Goal: Check status: Verify the current state of an ongoing process or item

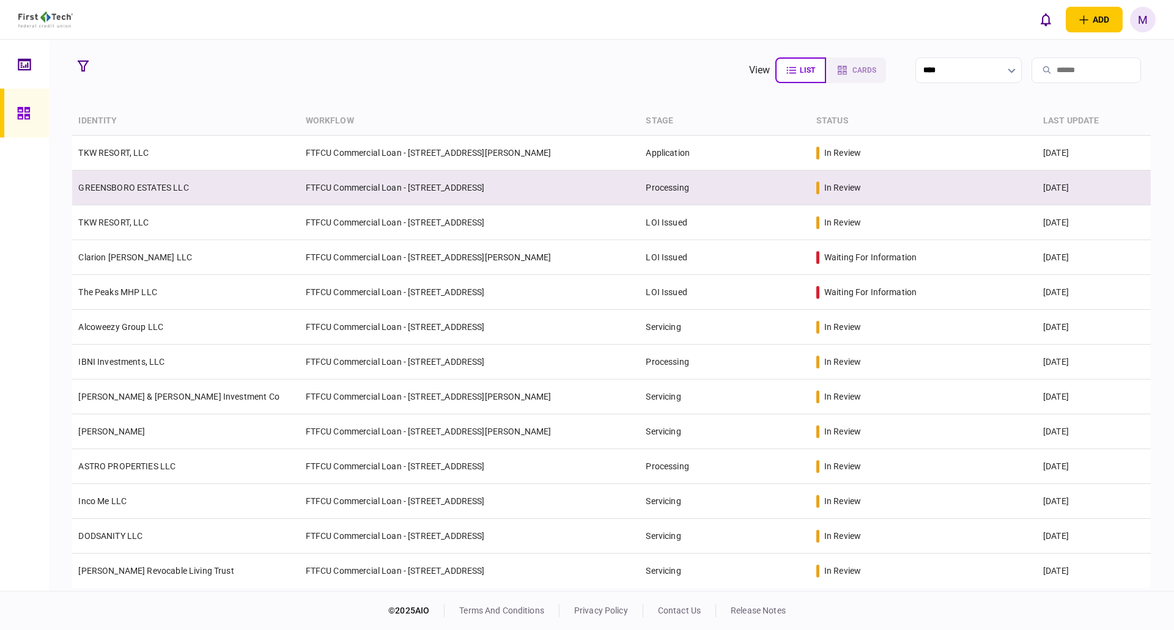
click at [203, 179] on td "GREENSBORO ESTATES LLC" at bounding box center [185, 188] width 227 height 35
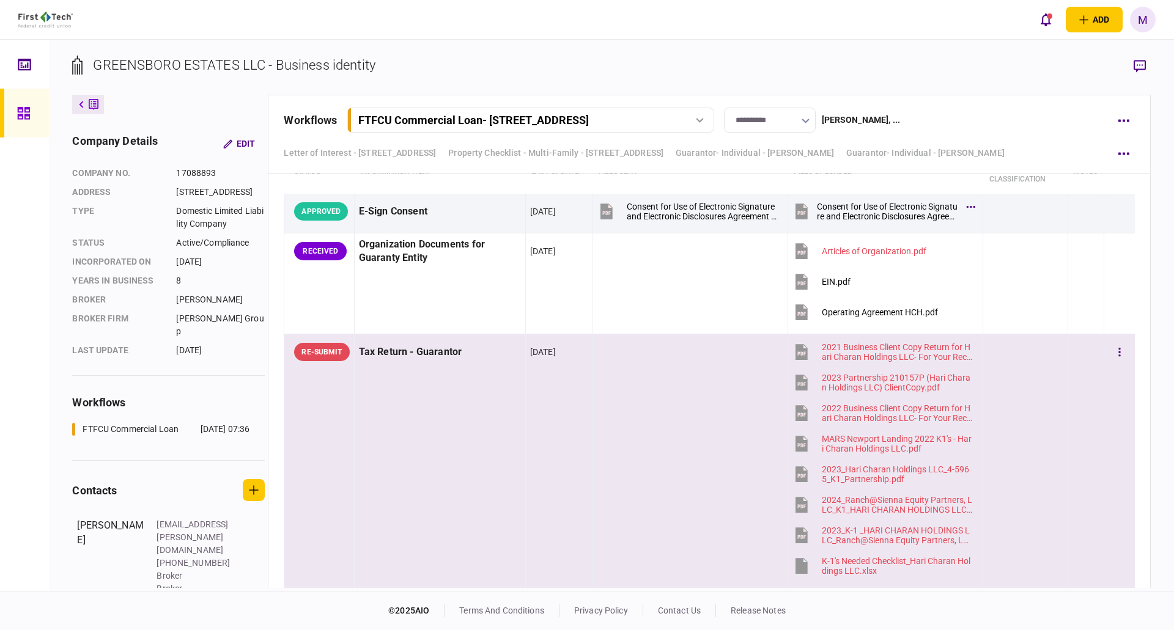
scroll to position [6305, 0]
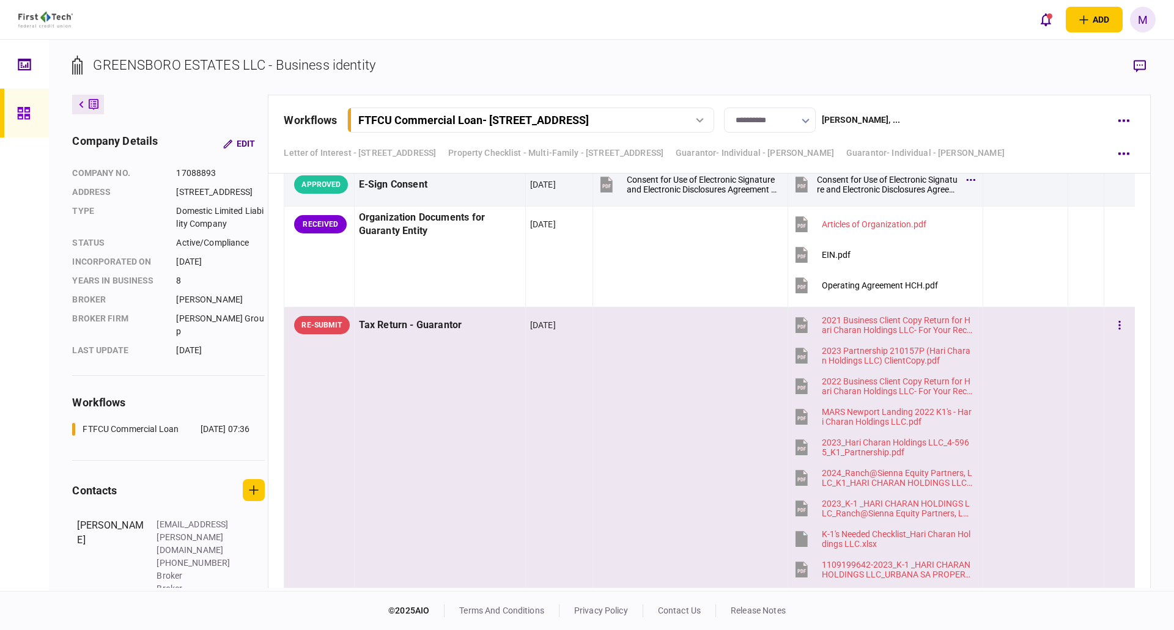
drag, startPoint x: 474, startPoint y: 456, endPoint x: 849, endPoint y: 327, distance: 396.8
click at [474, 456] on td "Tax Return - Guarantor" at bounding box center [439, 556] width 171 height 498
click at [1140, 64] on icon "button" at bounding box center [1140, 66] width 12 height 13
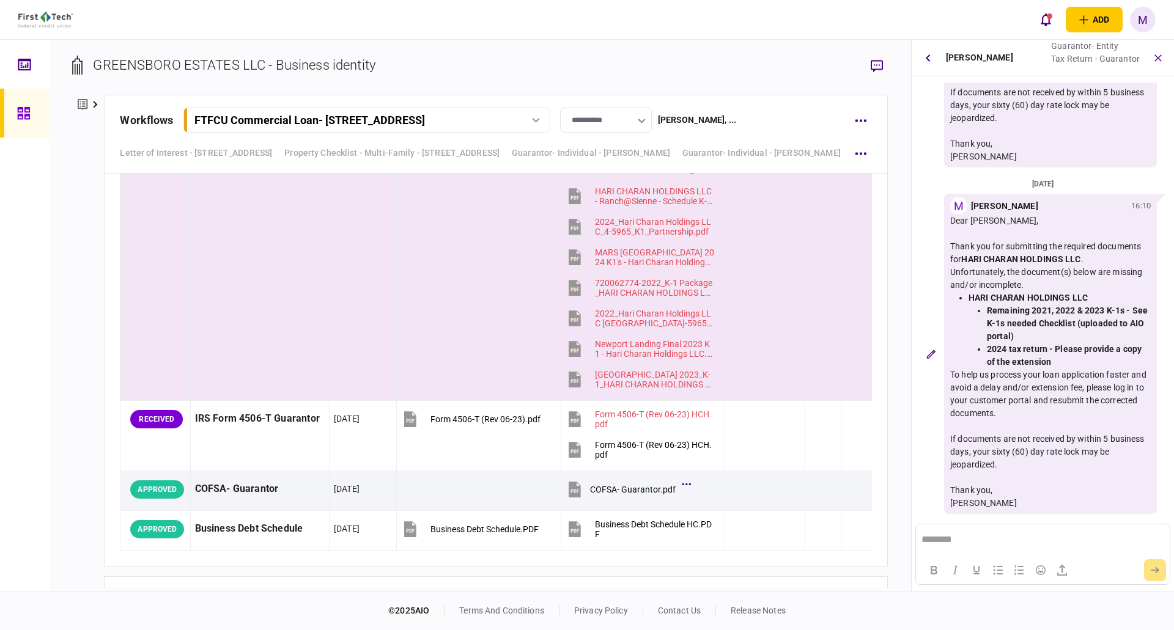
scroll to position [6749, 0]
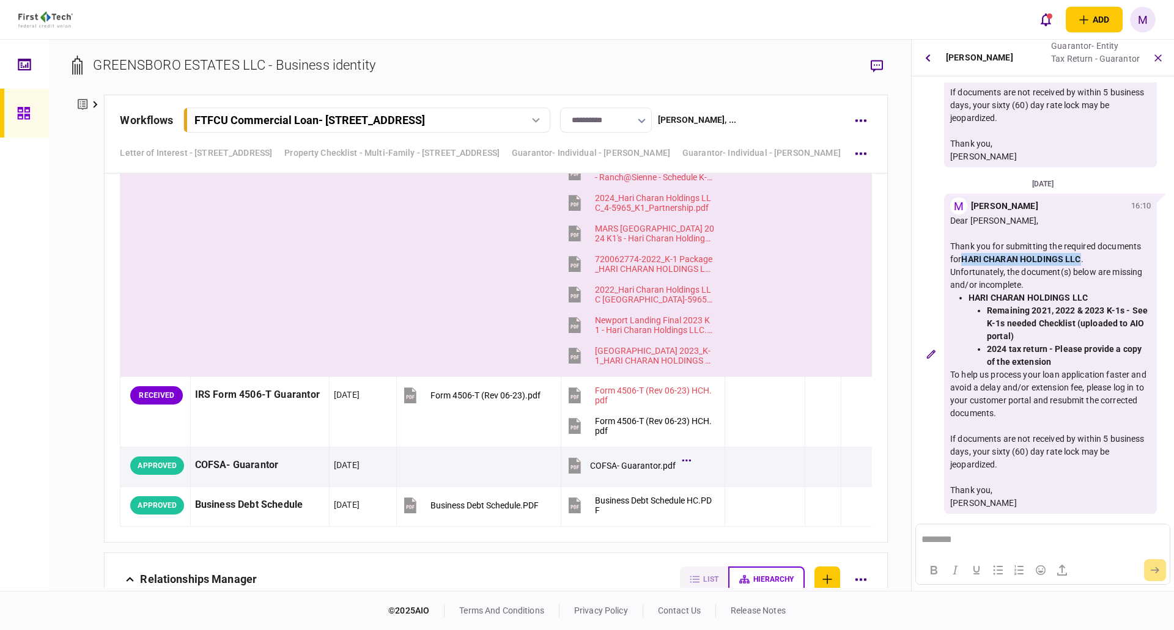
drag, startPoint x: 1082, startPoint y: 257, endPoint x: 966, endPoint y: 257, distance: 116.2
click at [966, 257] on strong "HARI CHARAN HOLDINGS LLC" at bounding box center [1020, 259] width 119 height 10
copy strong "HARI CHARAN HOLDINGS LLC"
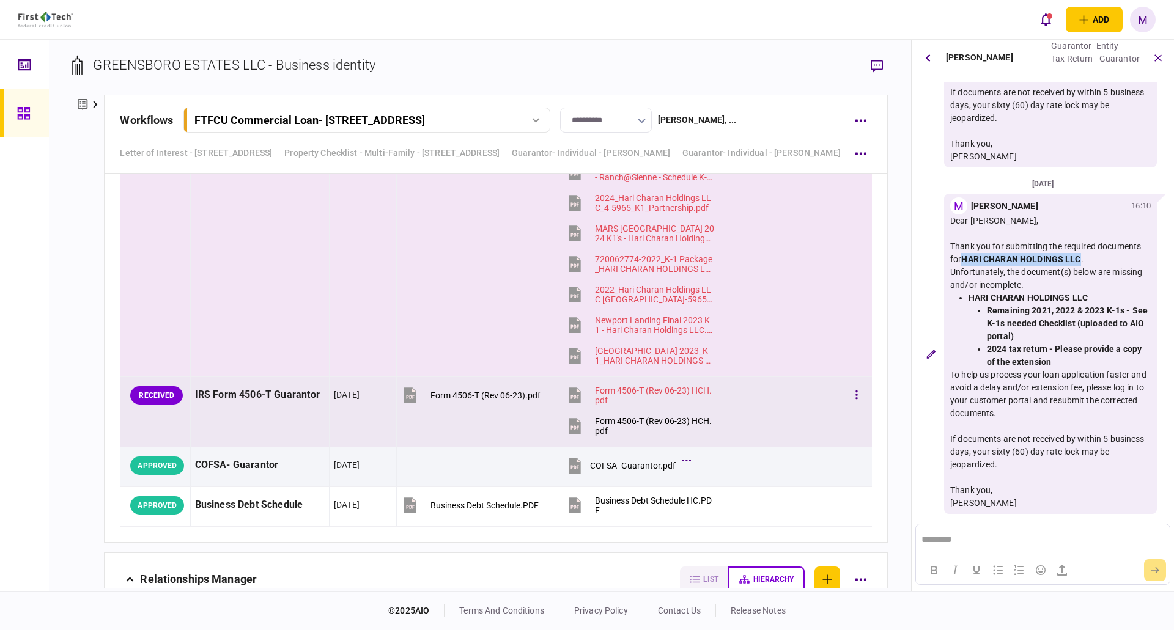
click at [569, 427] on icon at bounding box center [575, 426] width 12 height 16
click at [850, 396] on button "button" at bounding box center [857, 396] width 22 height 22
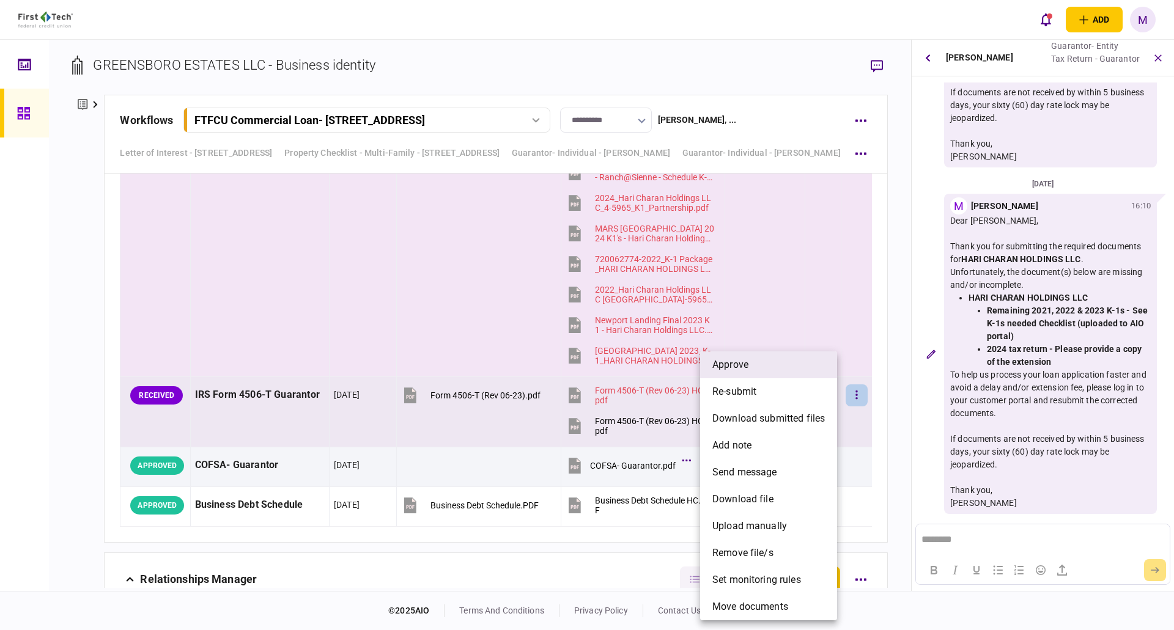
click at [758, 363] on li "approve" at bounding box center [768, 365] width 137 height 27
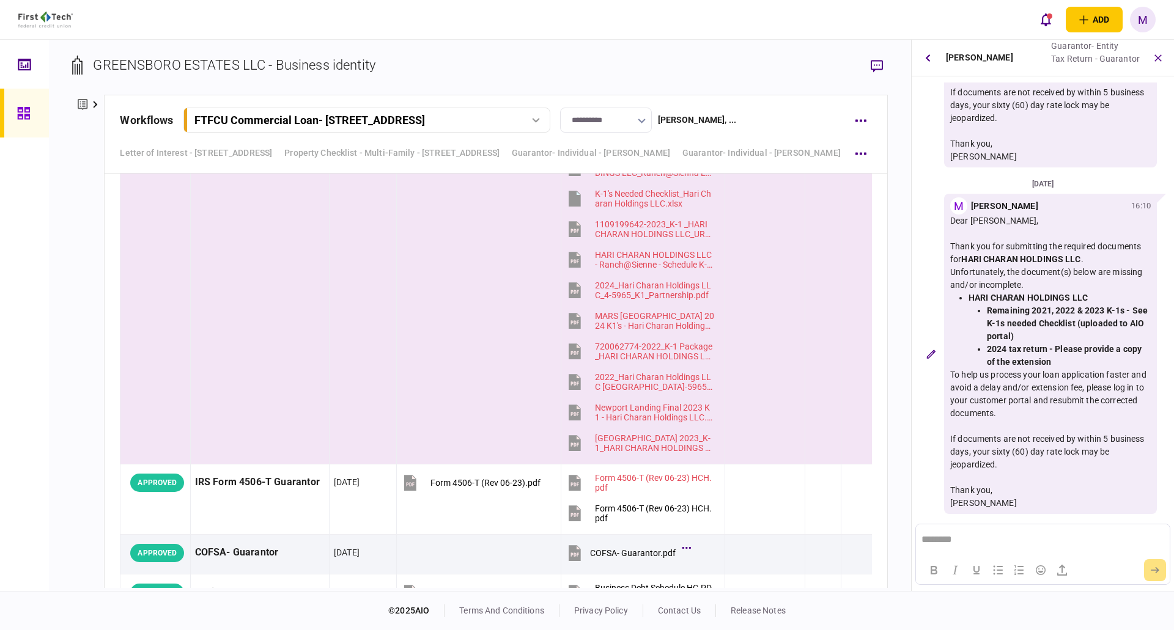
scroll to position [6684, 0]
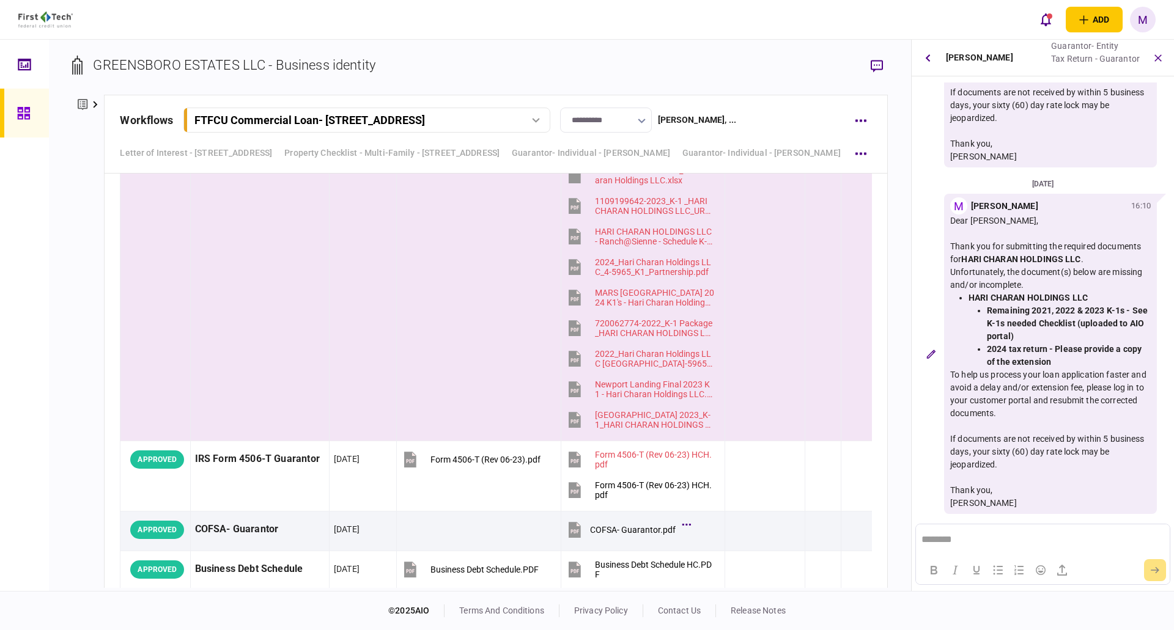
click at [386, 315] on td "[DATE]" at bounding box center [362, 192] width 67 height 498
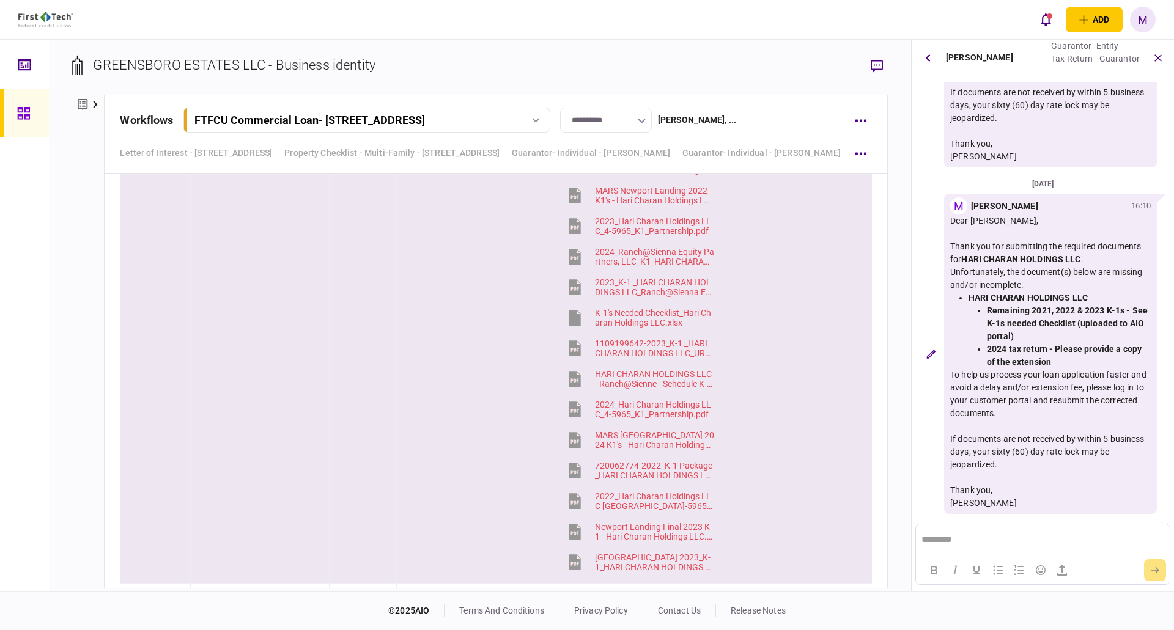
scroll to position [6399, 0]
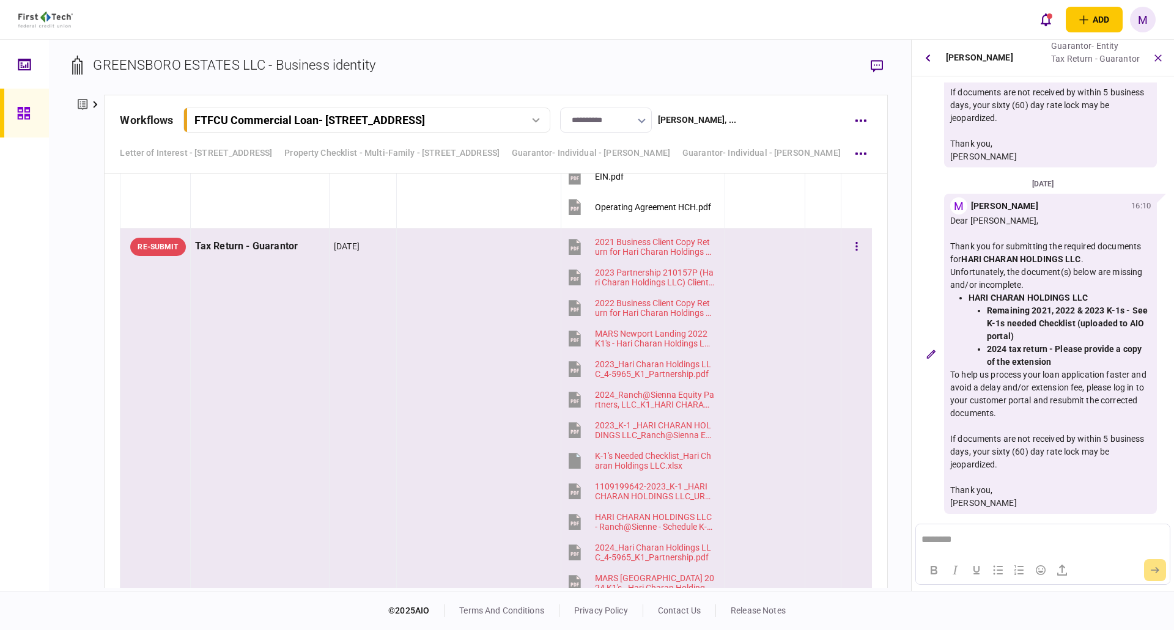
drag, startPoint x: 413, startPoint y: 439, endPoint x: 379, endPoint y: 467, distance: 43.9
click at [413, 439] on td at bounding box center [478, 478] width 164 height 498
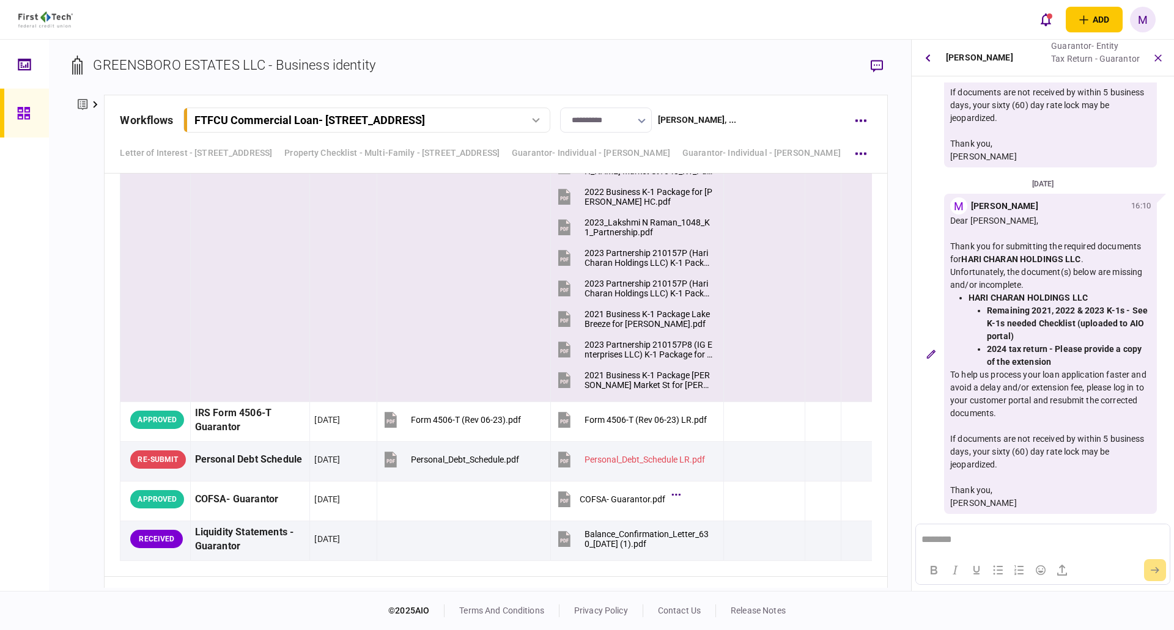
scroll to position [3546, 0]
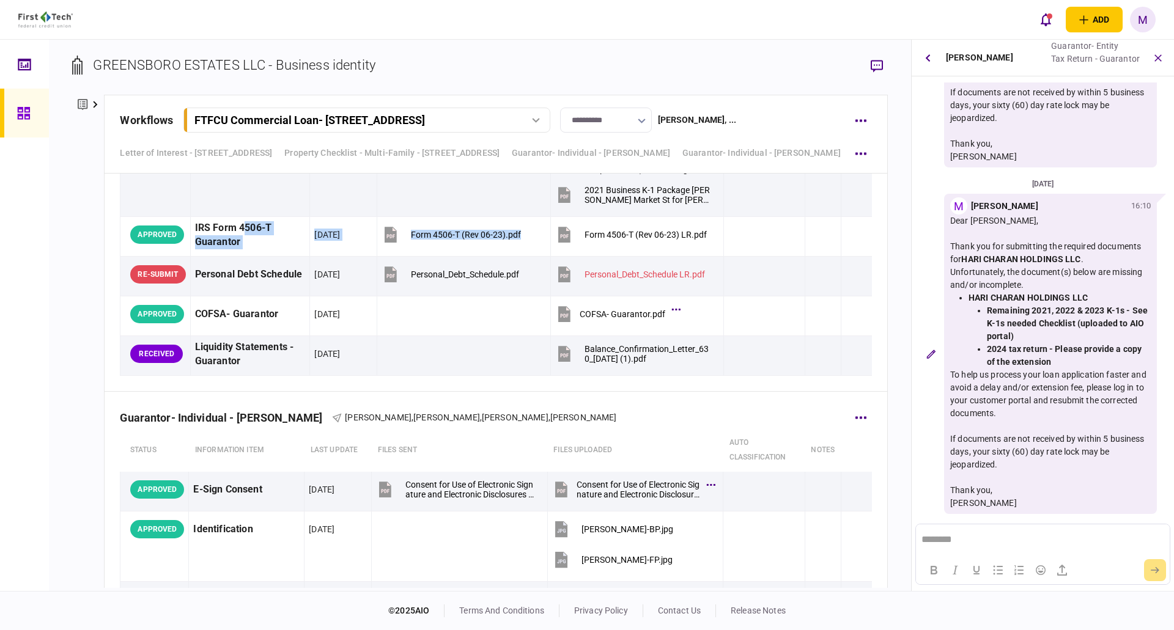
drag, startPoint x: 246, startPoint y: 230, endPoint x: 405, endPoint y: 374, distance: 214.3
click at [532, 244] on tr "APPROVED IRS Form 4506-T Guarantor [DATE] Form 4506-T (Rev 06-23).pdf Form 4506…" at bounding box center [496, 236] width 752 height 40
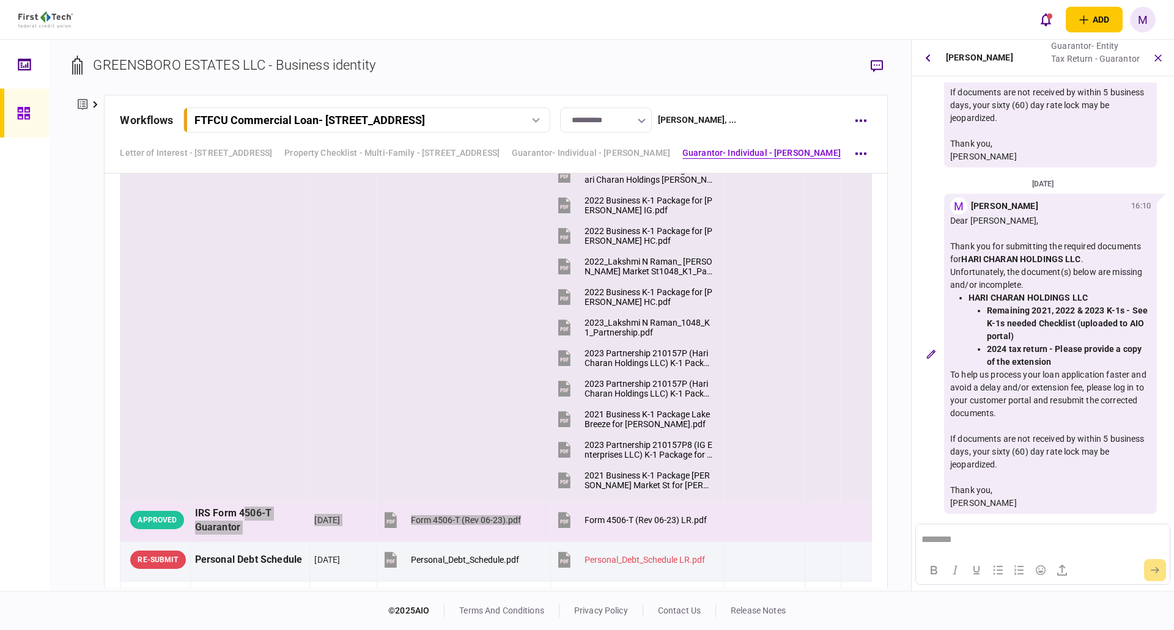
scroll to position [3402, 0]
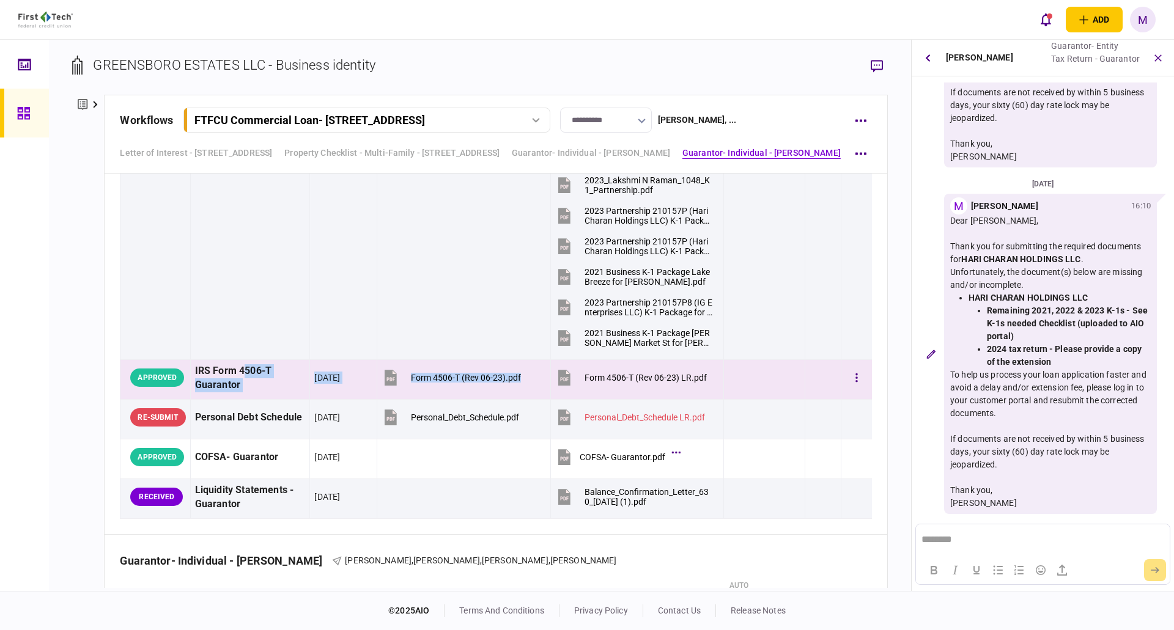
drag, startPoint x: 322, startPoint y: 374, endPoint x: 234, endPoint y: 369, distance: 88.2
click at [322, 374] on div "[DATE]" at bounding box center [327, 378] width 26 height 12
click at [325, 376] on div "[DATE]" at bounding box center [327, 378] width 26 height 12
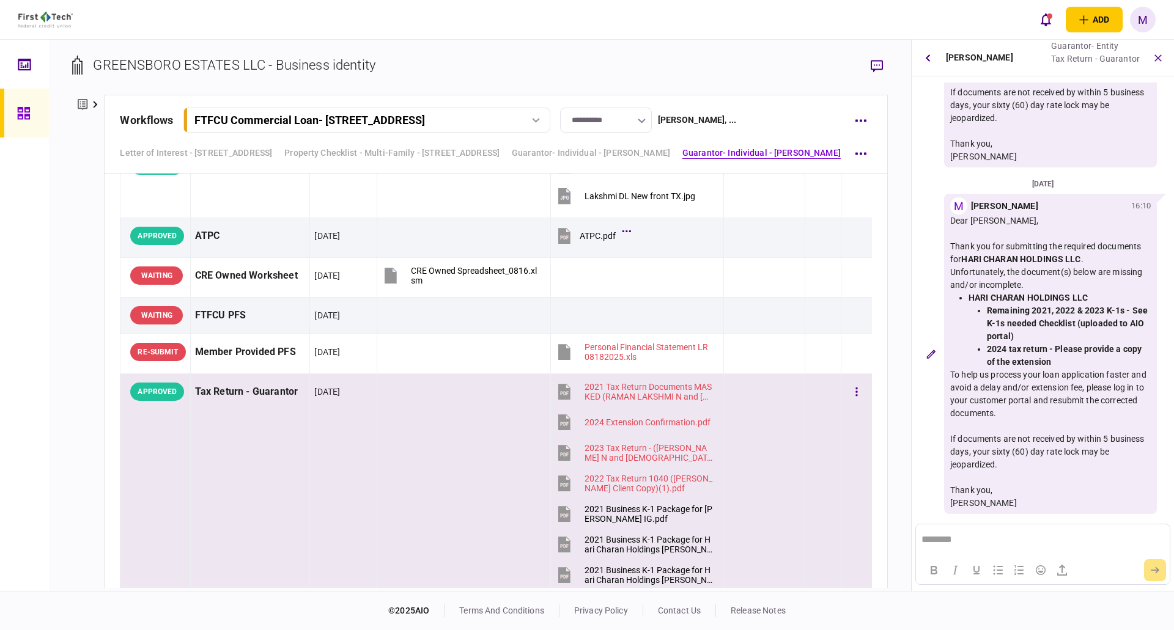
scroll to position [2832, 0]
